Goal: Task Accomplishment & Management: Manage account settings

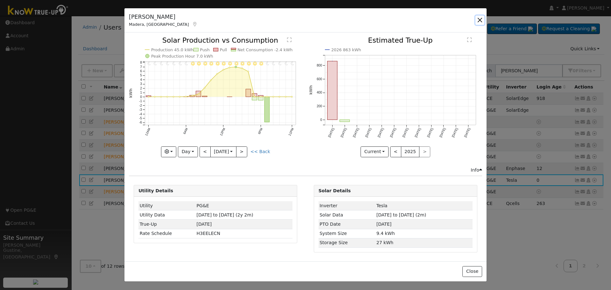
click at [479, 20] on button "button" at bounding box center [480, 20] width 9 height 9
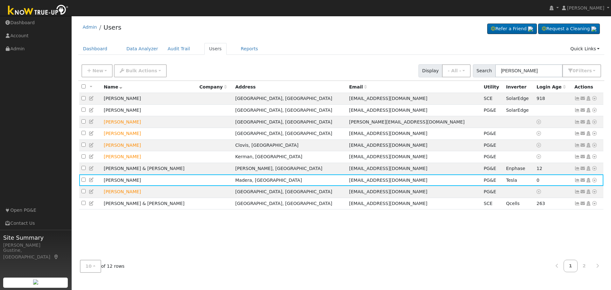
drag, startPoint x: 529, startPoint y: 78, endPoint x: 523, endPoint y: 77, distance: 5.9
click at [524, 77] on div "New Add User Quick Add Quick Connect Quick Convert Lead Bulk Actions Send Email…" at bounding box center [341, 70] width 527 height 19
click at [528, 78] on div "New Add User Quick Add Quick Connect Quick Convert Lead Bulk Actions Send Email…" at bounding box center [341, 70] width 527 height 19
click at [528, 74] on input "[PERSON_NAME]" at bounding box center [528, 70] width 67 height 13
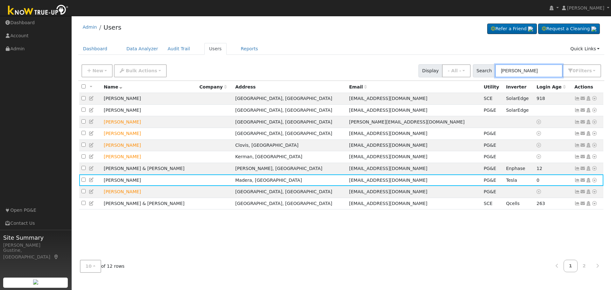
click at [527, 72] on input "[PERSON_NAME]" at bounding box center [528, 70] width 67 height 13
type input "[PERSON_NAME]"
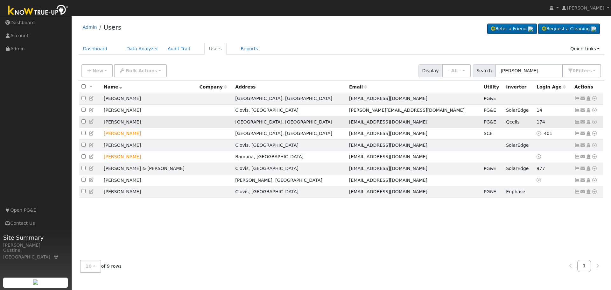
click at [577, 123] on icon at bounding box center [578, 122] width 6 height 4
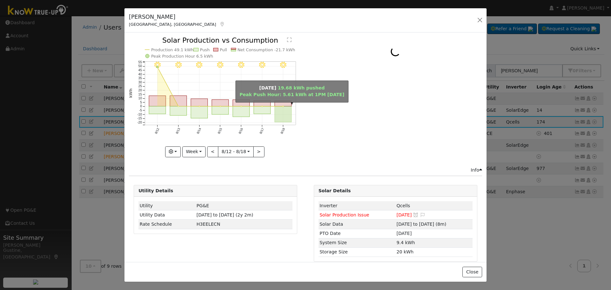
click at [286, 111] on rect "onclick=""" at bounding box center [283, 114] width 17 height 16
type input "[DATE]"
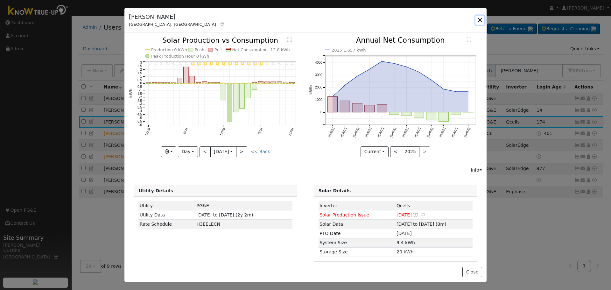
click at [477, 20] on button "button" at bounding box center [480, 20] width 9 height 9
